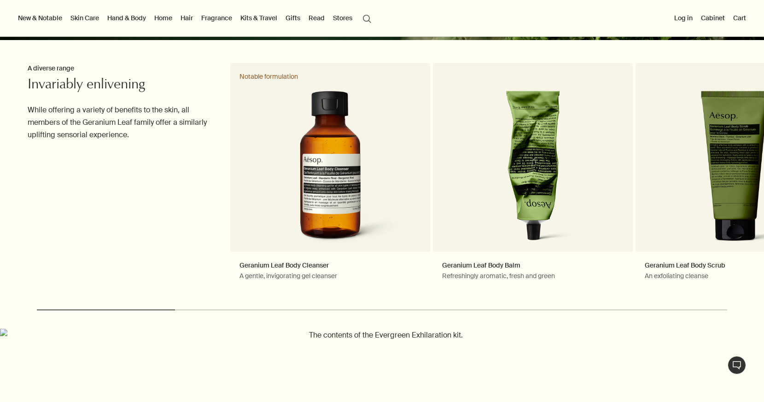
scroll to position [215, 0]
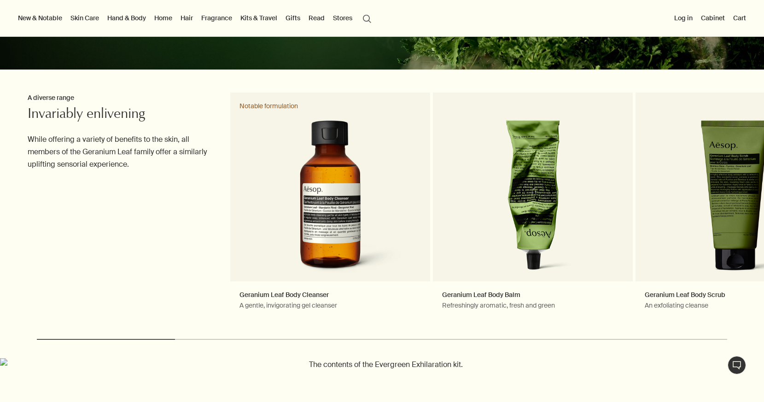
click at [189, 21] on link "Hair" at bounding box center [187, 18] width 16 height 12
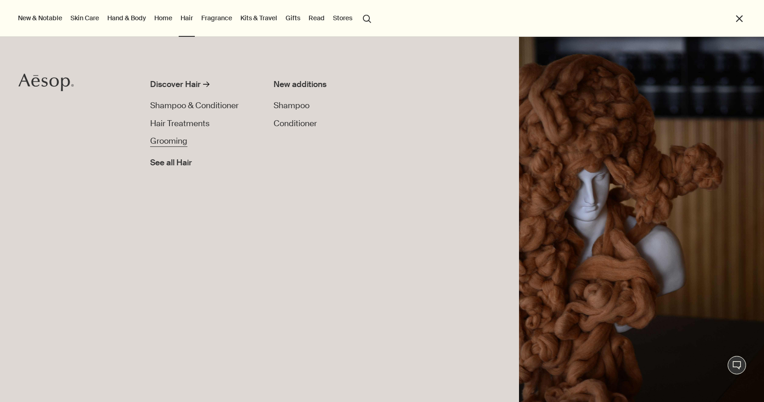
click at [182, 144] on span "Grooming" at bounding box center [168, 141] width 37 height 10
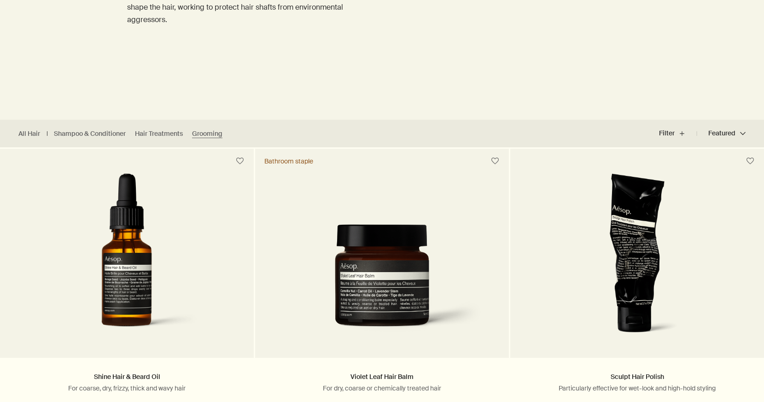
scroll to position [165, 0]
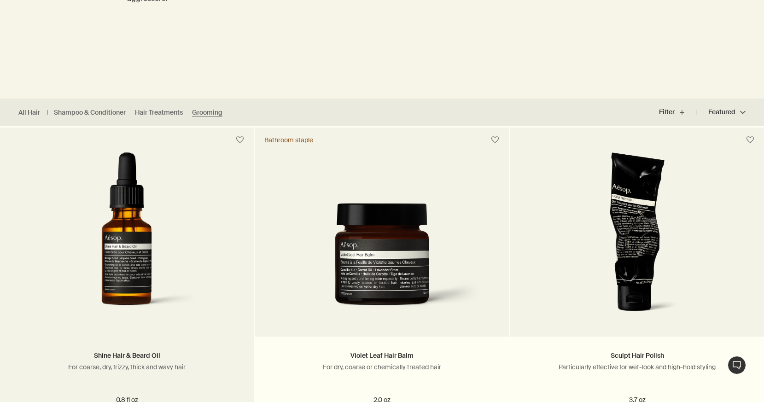
click at [165, 222] on img at bounding box center [127, 237] width 175 height 170
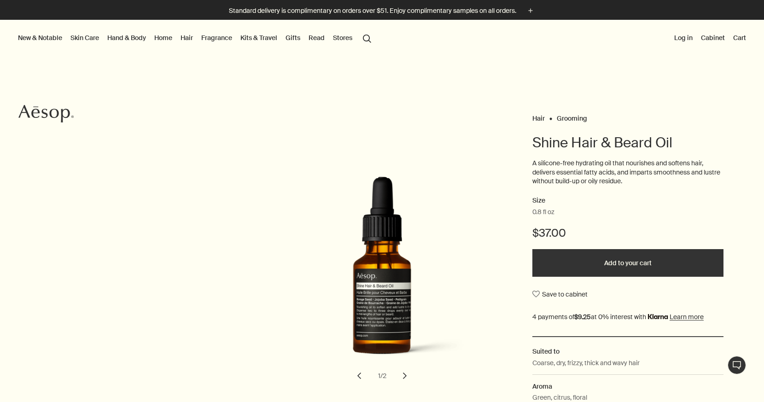
click at [559, 258] on button "Add to your cart" at bounding box center [627, 263] width 191 height 28
click at [557, 256] on button "Added to your cart Add to your cart" at bounding box center [627, 263] width 191 height 28
click at [731, 38] on button "Cart 2" at bounding box center [735, 38] width 25 height 12
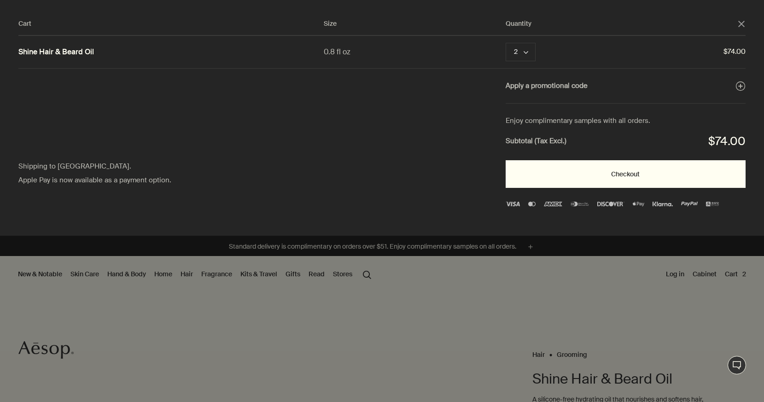
click at [564, 167] on button "Checkout" at bounding box center [626, 174] width 240 height 28
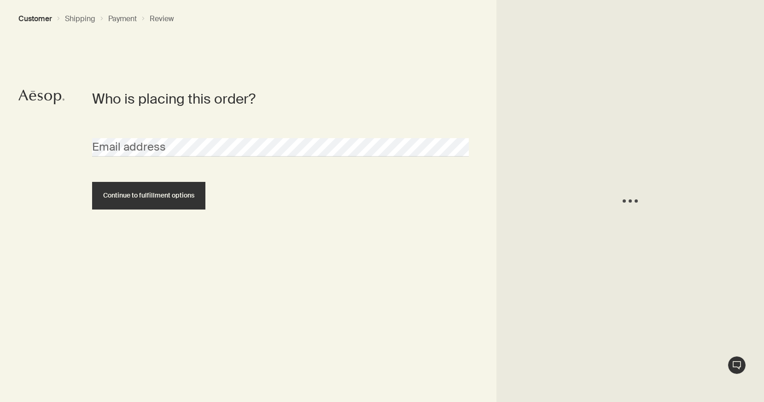
click at [200, 136] on div "Email address" at bounding box center [281, 139] width 386 height 35
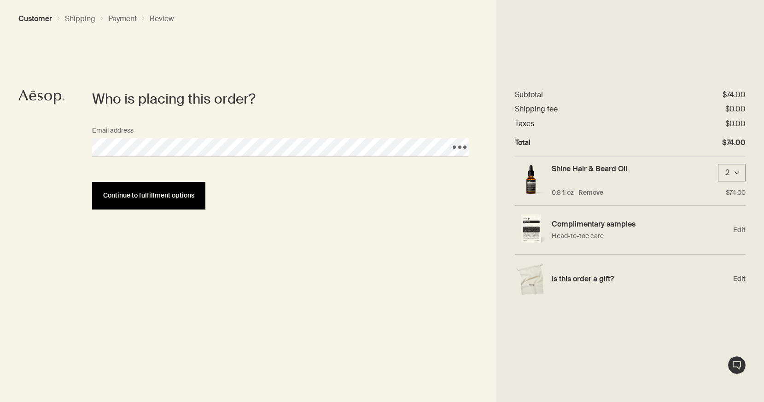
click at [153, 202] on button "Continue to fulfillment options" at bounding box center [148, 196] width 113 height 28
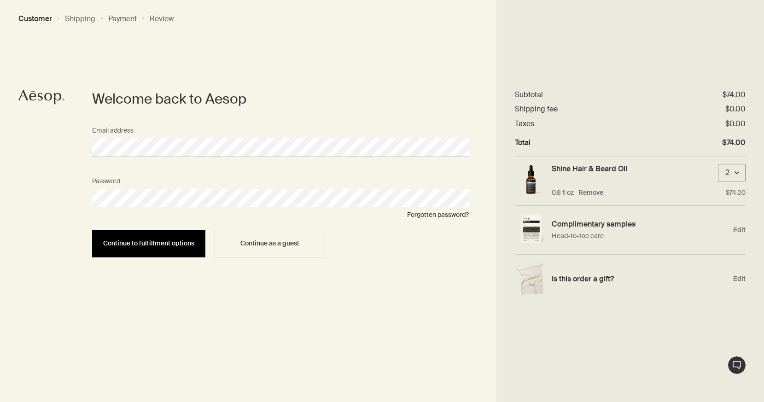
click at [174, 239] on button "Continue to fulfillment options" at bounding box center [148, 244] width 113 height 28
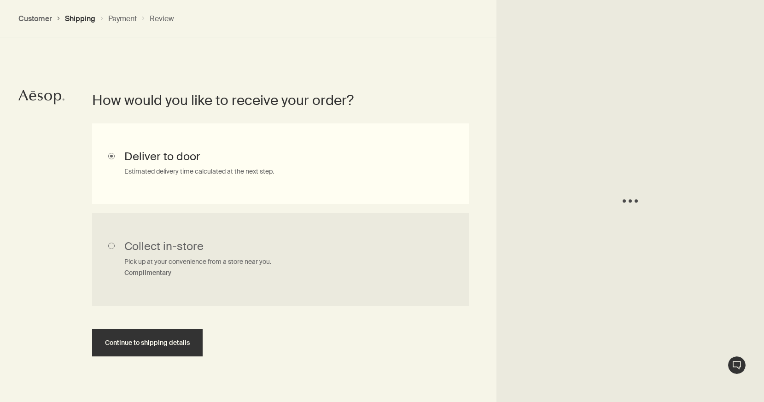
scroll to position [206, 0]
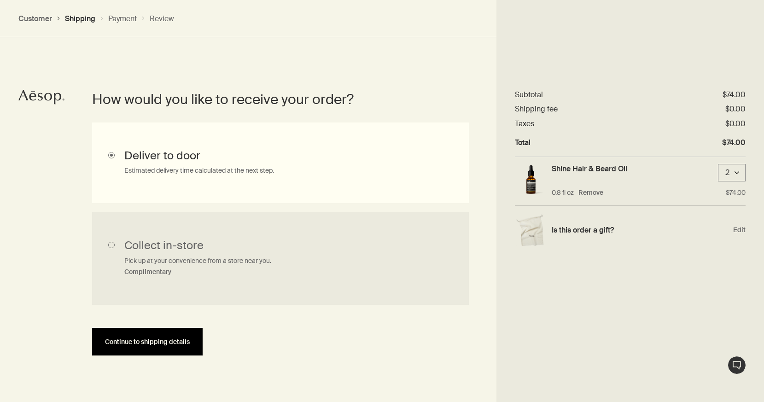
click at [182, 342] on span "Continue to shipping details" at bounding box center [147, 342] width 85 height 7
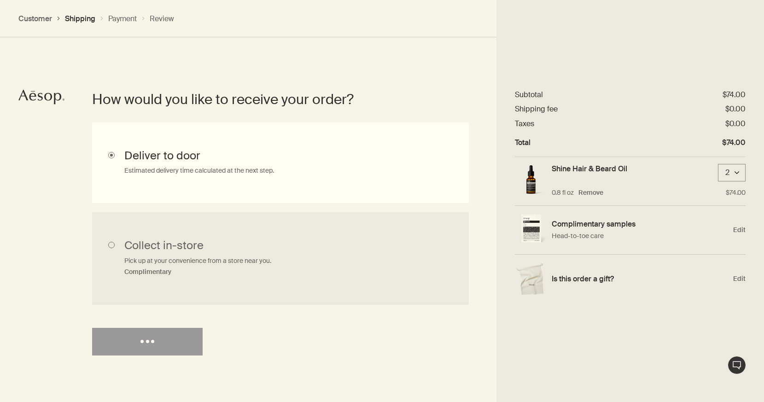
select select "US"
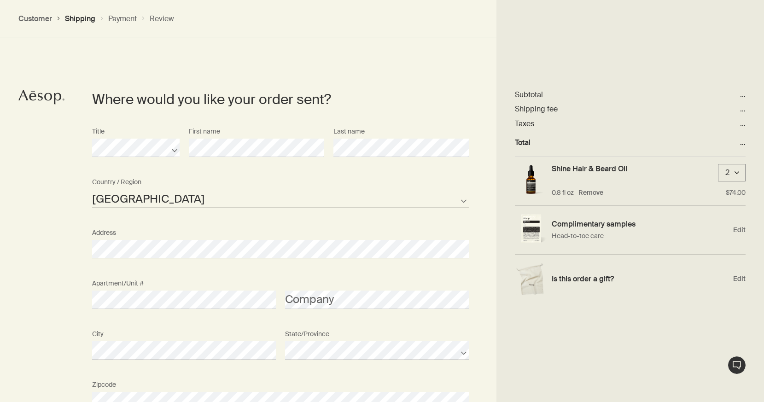
scroll to position [399, 0]
click at [140, 143] on div "Title First name Last name" at bounding box center [281, 147] width 386 height 51
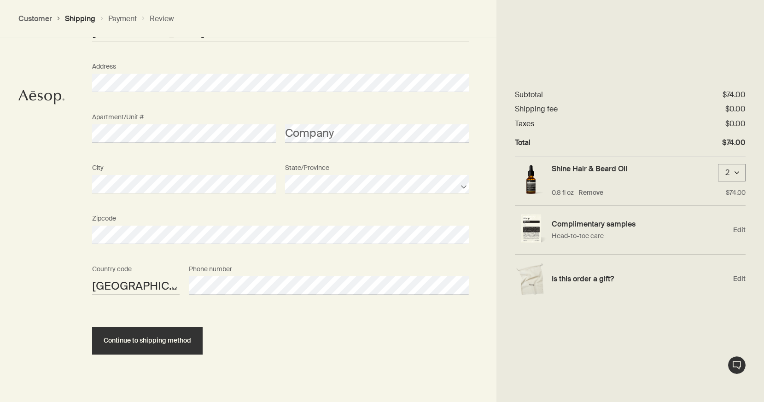
scroll to position [579, 0]
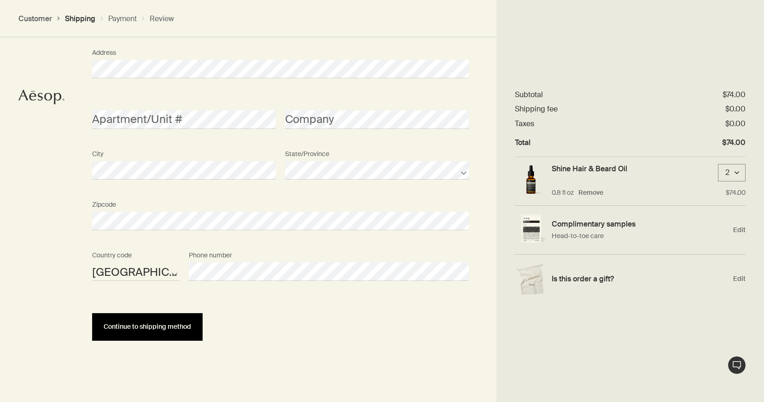
click at [181, 328] on span "Continue to shipping method" at bounding box center [148, 326] width 88 height 7
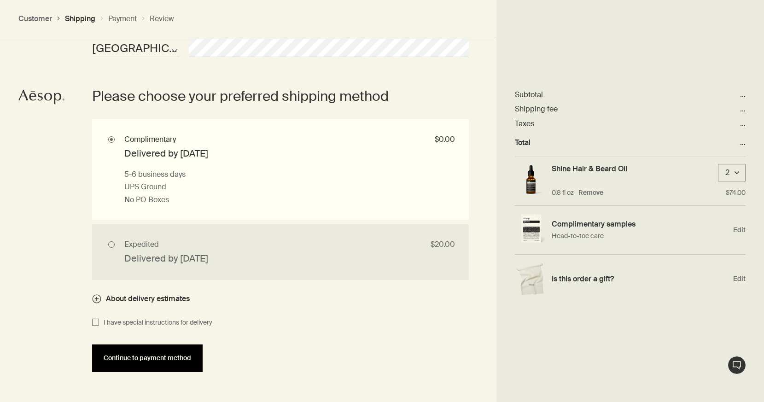
scroll to position [803, 0]
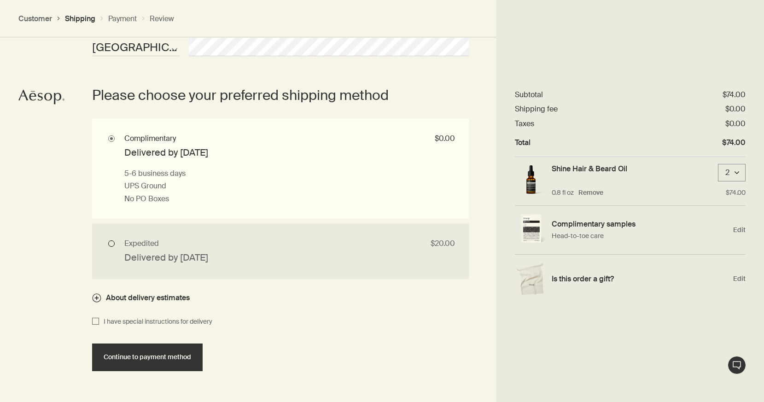
click at [115, 246] on input "Expedited $20.00 Delivered by Tue, Aug 12 1 business day if placed before 12PM …" at bounding box center [280, 251] width 377 height 56
radio input "true"
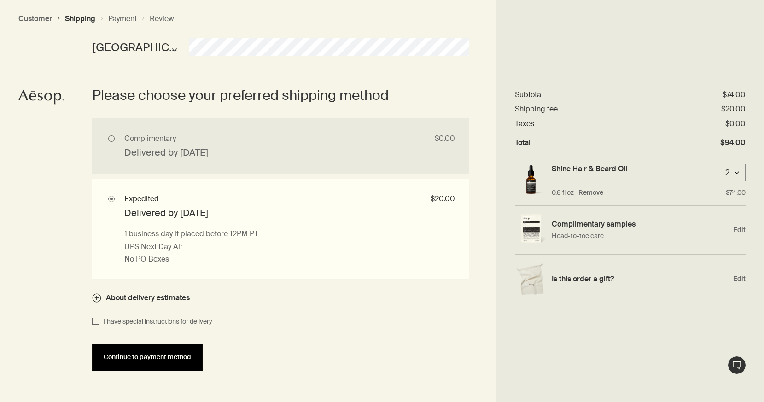
click at [149, 361] on span "Continue to payment method" at bounding box center [148, 357] width 88 height 7
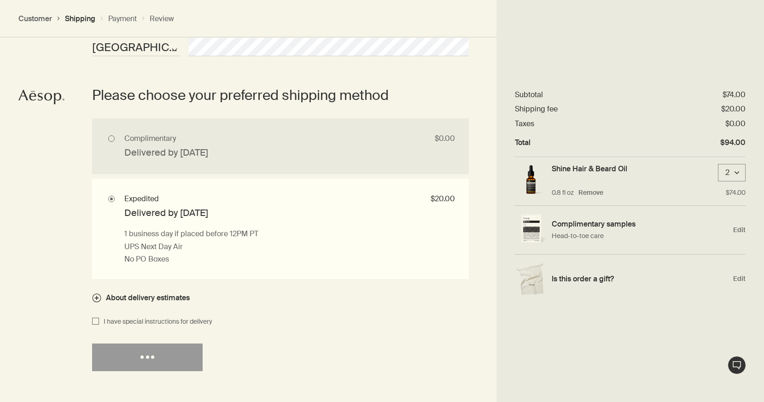
select select "US"
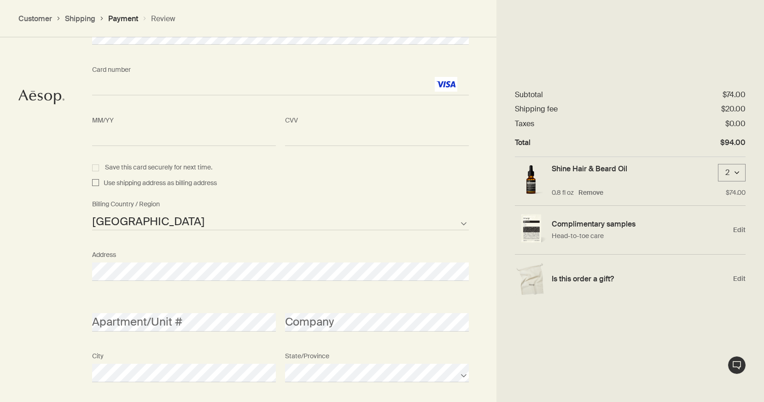
scroll to position [925, 0]
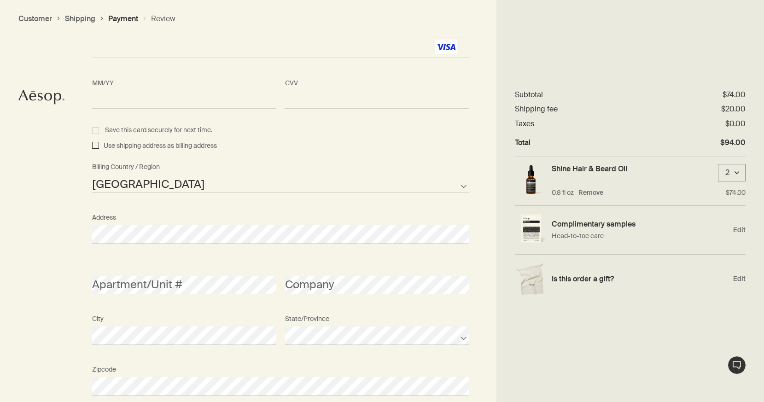
click at [98, 146] on input "Use shipping address as billing address" at bounding box center [95, 145] width 7 height 11
checkbox input "true"
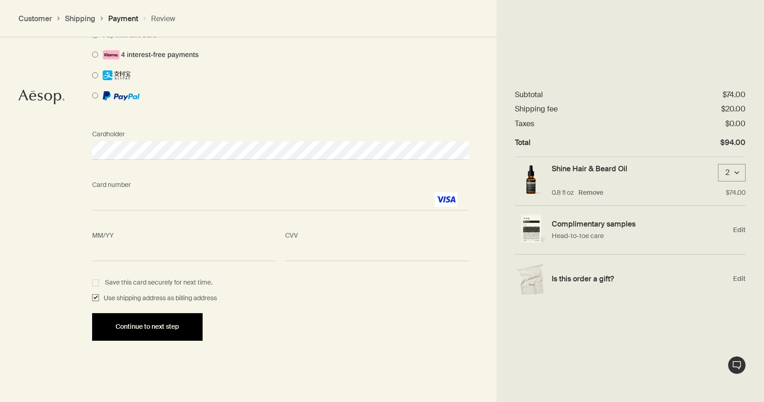
click at [167, 330] on span "Continue to next step" at bounding box center [148, 326] width 64 height 7
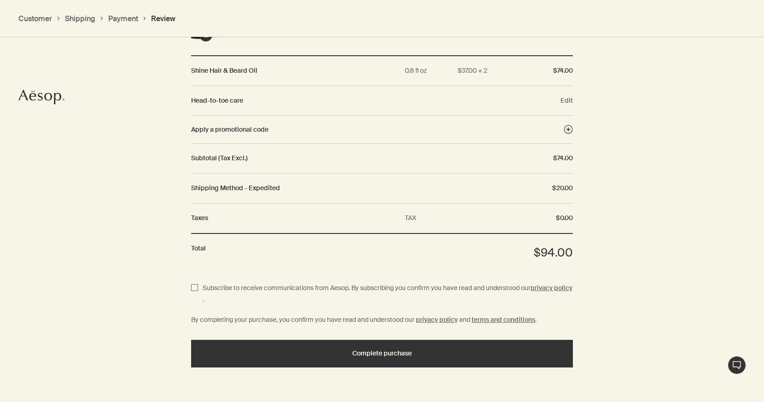
scroll to position [996, 0]
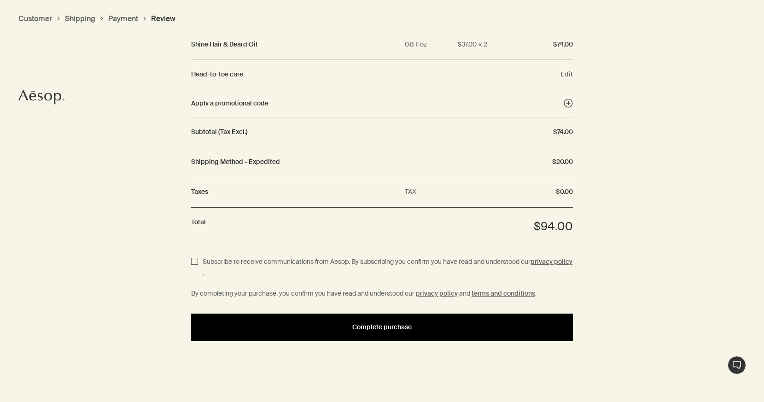
click at [281, 329] on div "Complete purchase" at bounding box center [382, 327] width 360 height 7
